Goal: Information Seeking & Learning: Learn about a topic

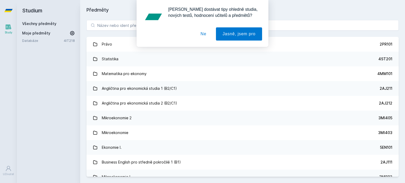
drag, startPoint x: 127, startPoint y: 26, endPoint x: 208, endPoint y: 37, distance: 81.4
click at [208, 37] on div "[PERSON_NAME] dostávat tipy ohledně studia, nových testů, hodnocení učitelů a p…" at bounding box center [202, 23] width 405 height 47
click at [208, 37] on button "Ne" at bounding box center [203, 33] width 19 height 13
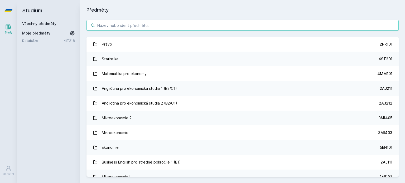
click at [187, 24] on input "search" at bounding box center [242, 25] width 312 height 11
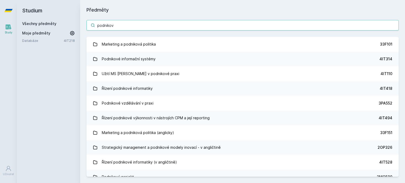
type input "podnikov"
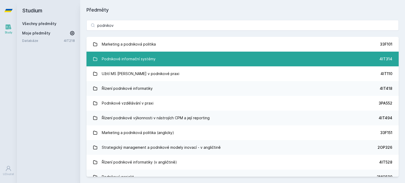
click at [158, 64] on link "Podnikové informační systémy 4IT314" at bounding box center [242, 59] width 312 height 15
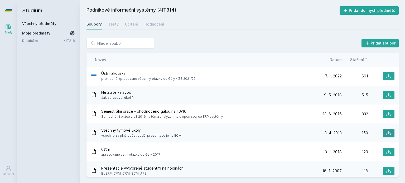
click at [389, 135] on button at bounding box center [389, 133] width 12 height 8
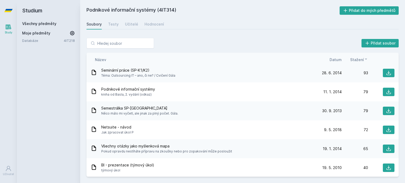
scroll to position [137, 0]
click at [78, 74] on div "Studium Všechny předměty Moje předměty Databáze 4IT218" at bounding box center [48, 91] width 63 height 183
